Goal: Information Seeking & Learning: Find specific fact

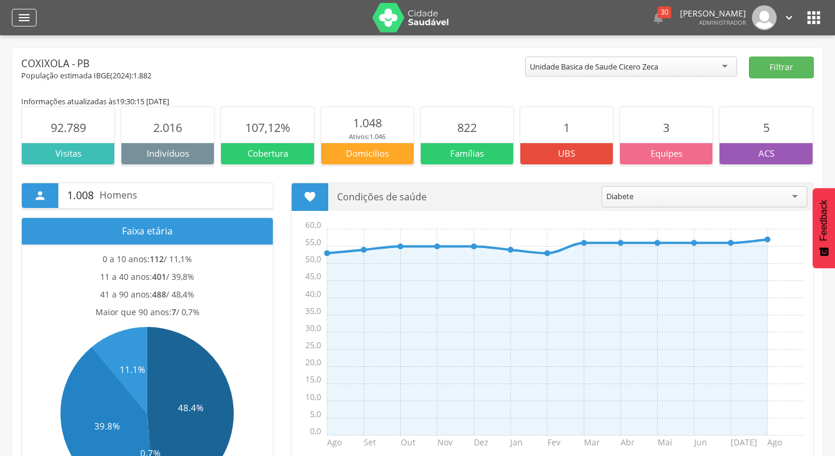
click at [18, 14] on icon "" at bounding box center [24, 18] width 14 height 14
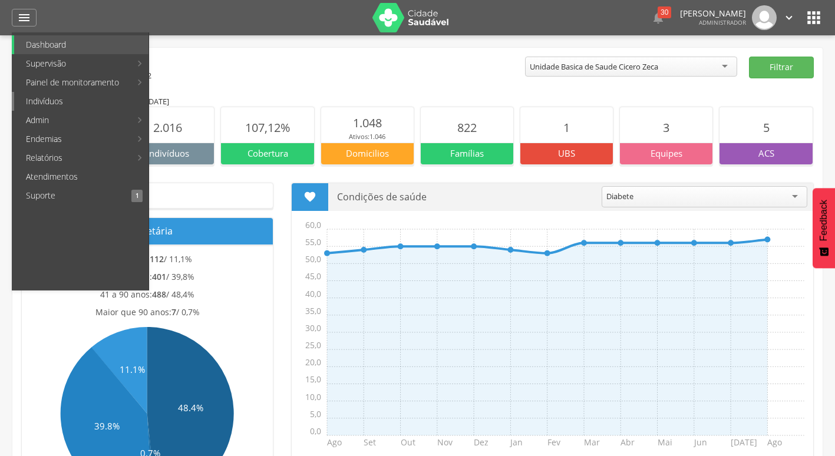
click at [88, 105] on link "Indivíduos" at bounding box center [81, 101] width 134 height 19
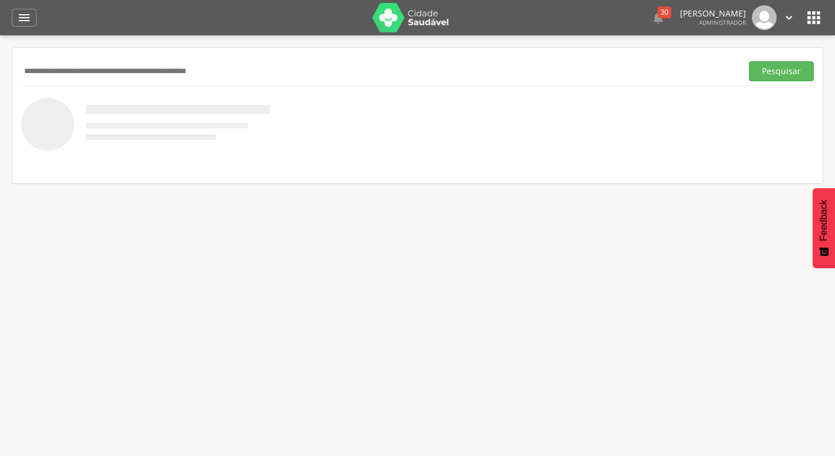
paste input "**********"
click at [749, 61] on button "Pesquisar" at bounding box center [781, 71] width 65 height 20
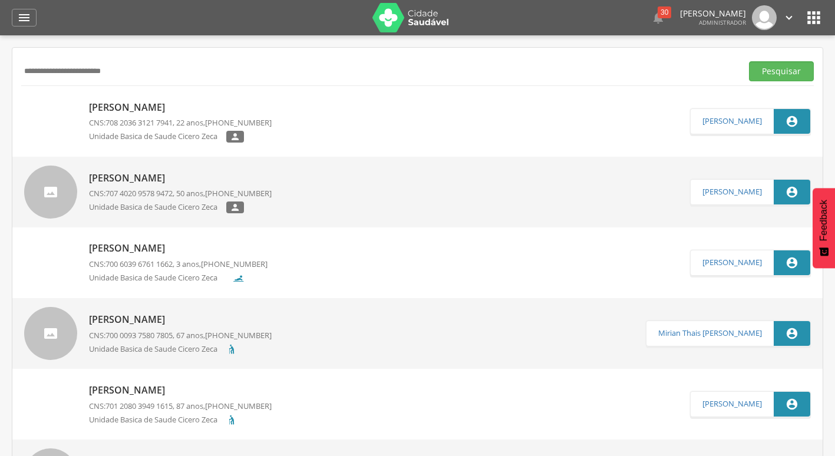
drag, startPoint x: 161, startPoint y: 68, endPoint x: -2, endPoint y: 68, distance: 163.2
click at [0, 68] on html " Dashboard Supervisão Produtividade Mapa da cidade Mapa de cobertura Ranking A…" at bounding box center [417, 228] width 835 height 456
paste input "text"
type input "**********"
click at [749, 61] on button "Pesquisar" at bounding box center [781, 71] width 65 height 20
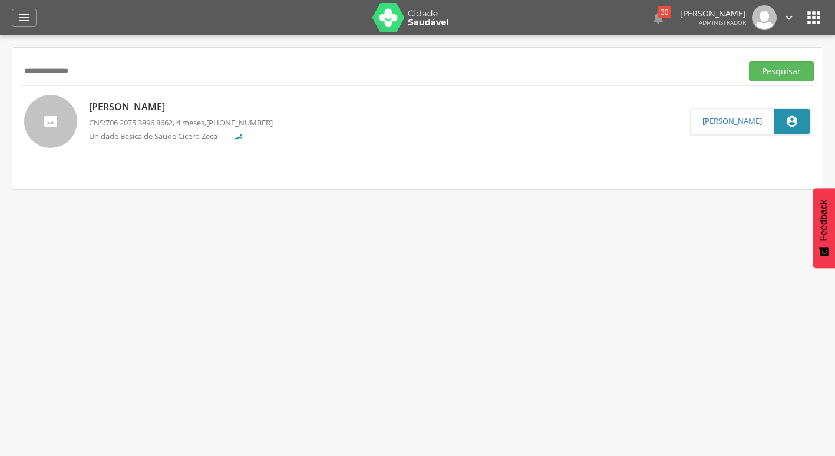
click at [194, 98] on div "[PERSON_NAME] CNS: 706 2075 3896 8662 , 4 meses, [PHONE_NUMBER] Unidade Basica …" at bounding box center [181, 121] width 184 height 49
type input "**********"
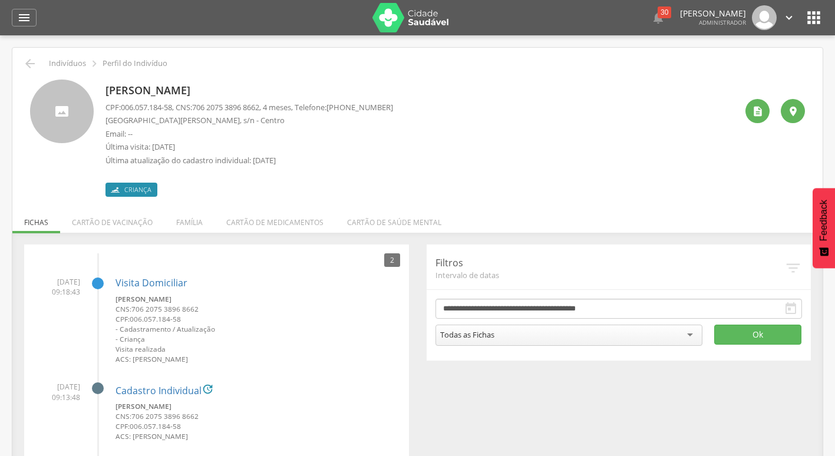
drag, startPoint x: 107, startPoint y: 87, endPoint x: 259, endPoint y: 87, distance: 152.0
click at [259, 87] on p "[PERSON_NAME]" at bounding box center [249, 90] width 288 height 15
copy p "[PERSON_NAME]"
drag, startPoint x: 104, startPoint y: 121, endPoint x: 193, endPoint y: 121, distance: 89.0
click at [193, 121] on div "[PERSON_NAME] CPF: 006.057.184-58 , CNS: [PHONE_NUMBER] , 4 meses, Telefone: [P…" at bounding box center [417, 138] width 775 height 117
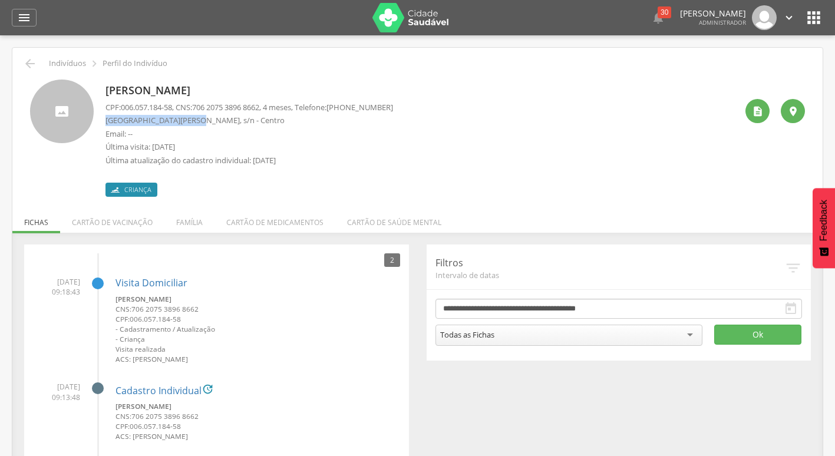
copy p "[GEOGRAPHIC_DATA][PERSON_NAME]"
